Goal: Check status

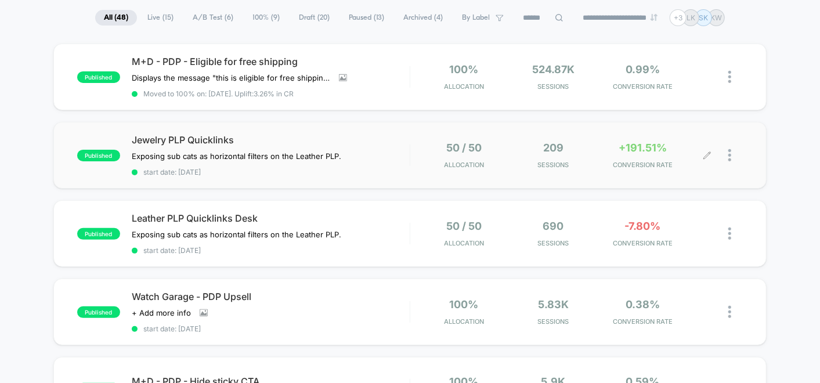
scroll to position [84, 0]
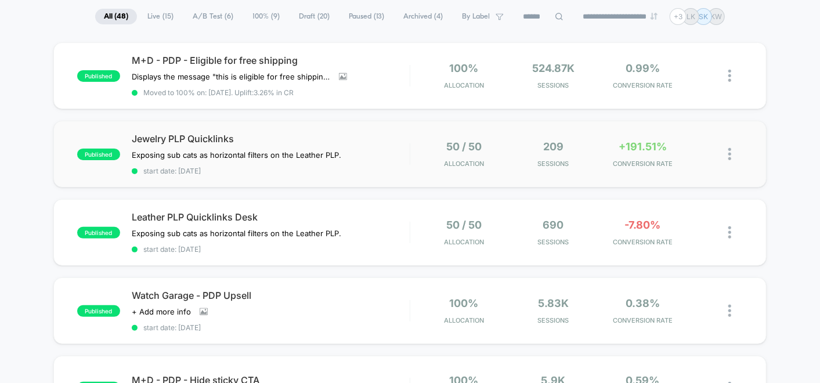
click at [425, 158] on div "50 / 50 Allocation" at bounding box center [464, 153] width 84 height 27
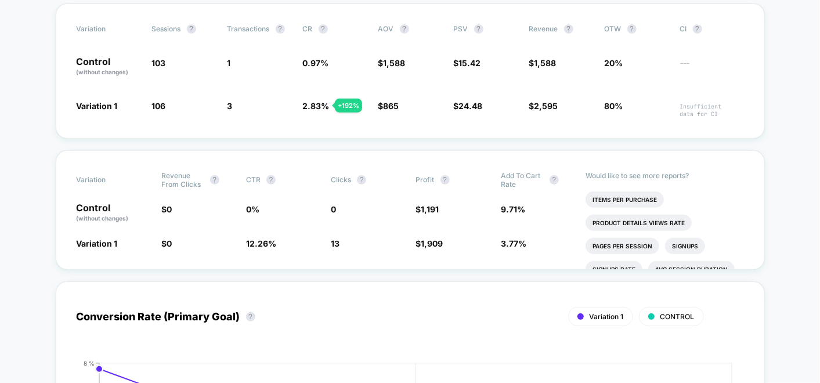
scroll to position [259, 0]
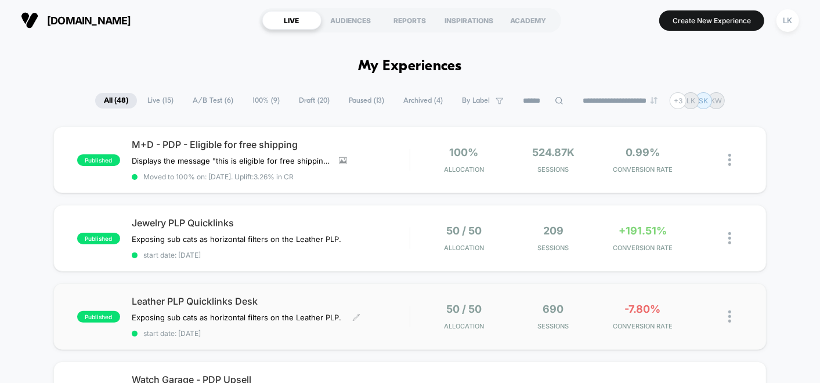
click at [287, 298] on span "Leather PLP Quicklinks Desk" at bounding box center [271, 301] width 278 height 12
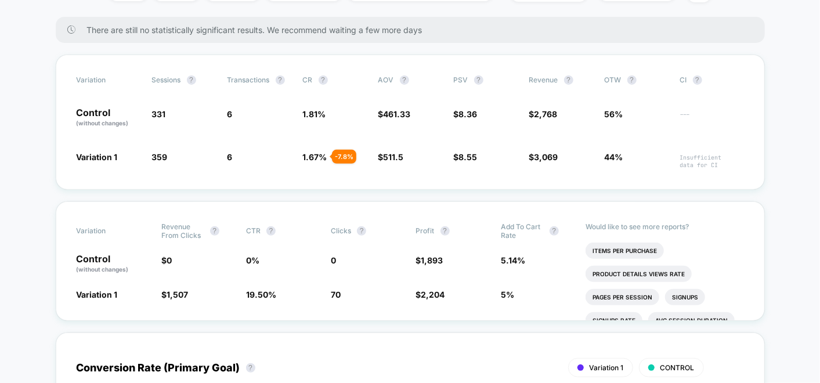
scroll to position [198, 0]
